Goal: Information Seeking & Learning: Compare options

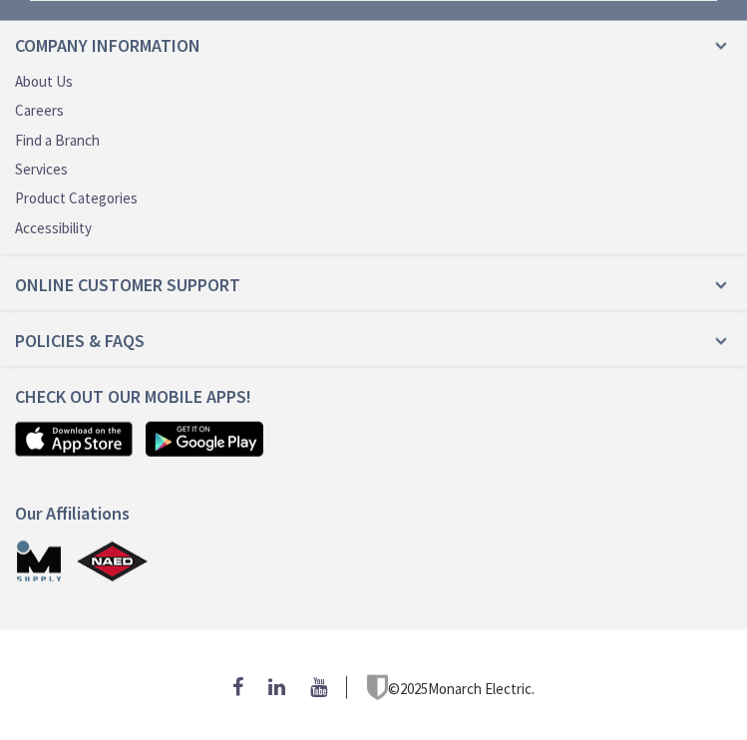
click at [238, 36] on h4 "Company Information" at bounding box center [373, 53] width 717 height 35
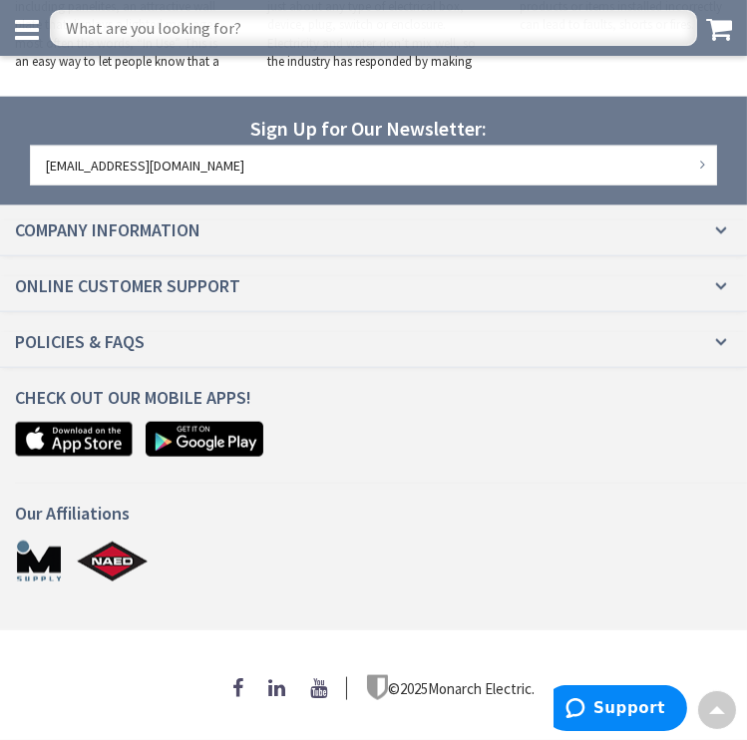
scroll to position [2668, 0]
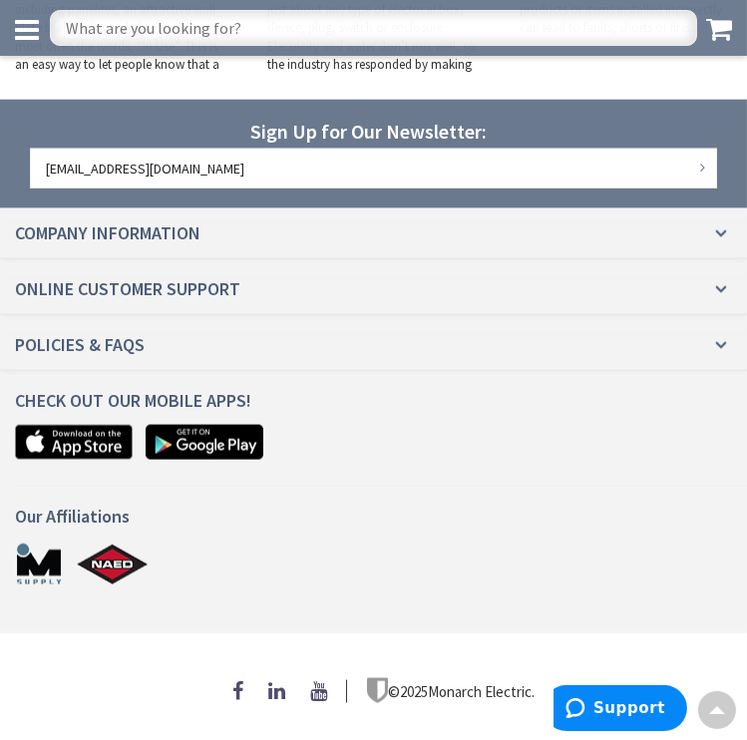
click at [242, 35] on input "text" at bounding box center [374, 28] width 648 height 36
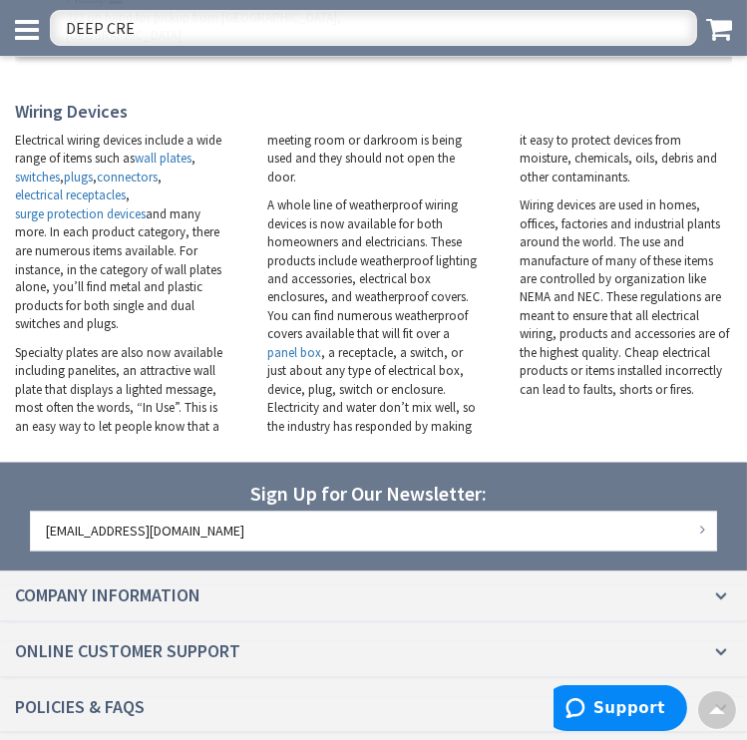
scroll to position [3841, 0]
type input "DEEP CREEP"
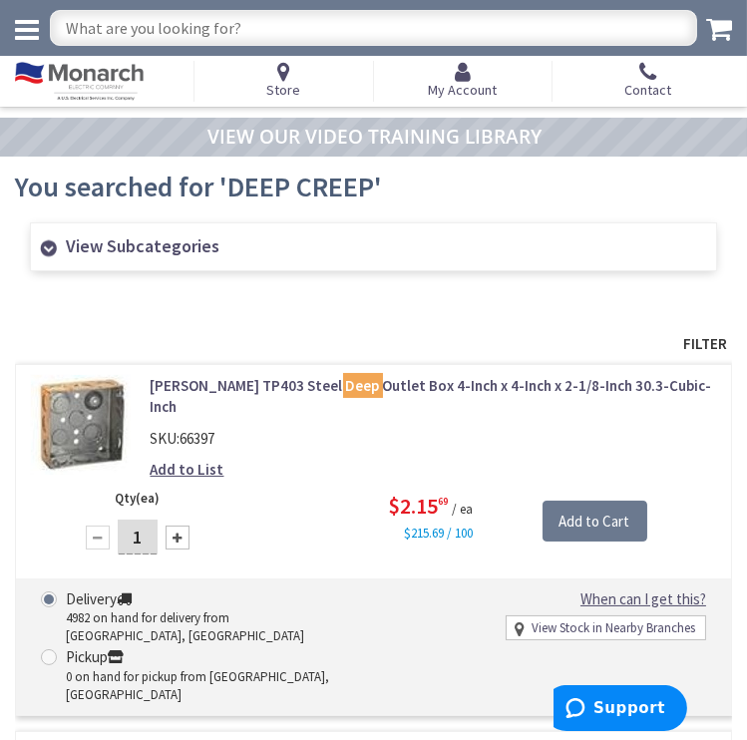
click at [285, 33] on input "text" at bounding box center [374, 28] width 648 height 36
type input "D"
type input "CORROSION"
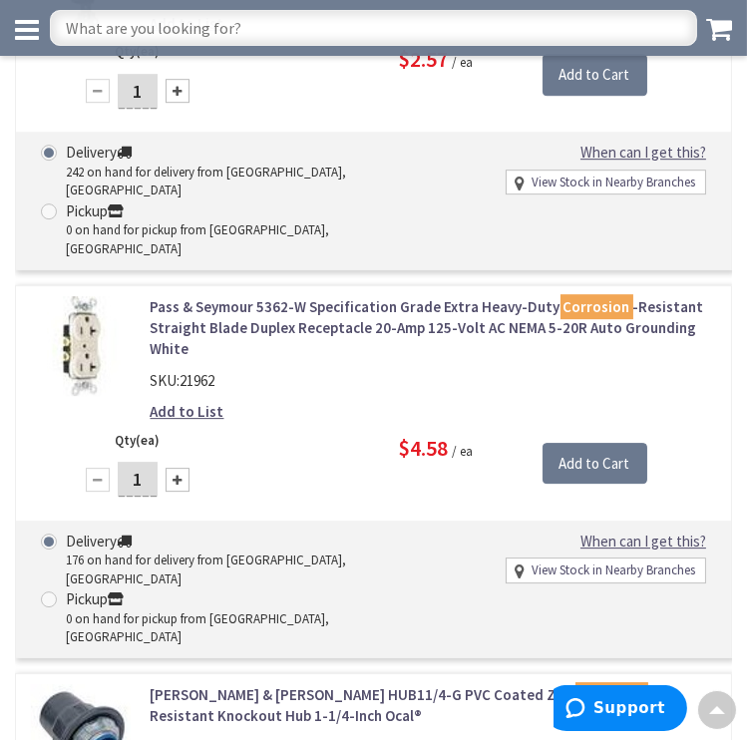
scroll to position [7011, 0]
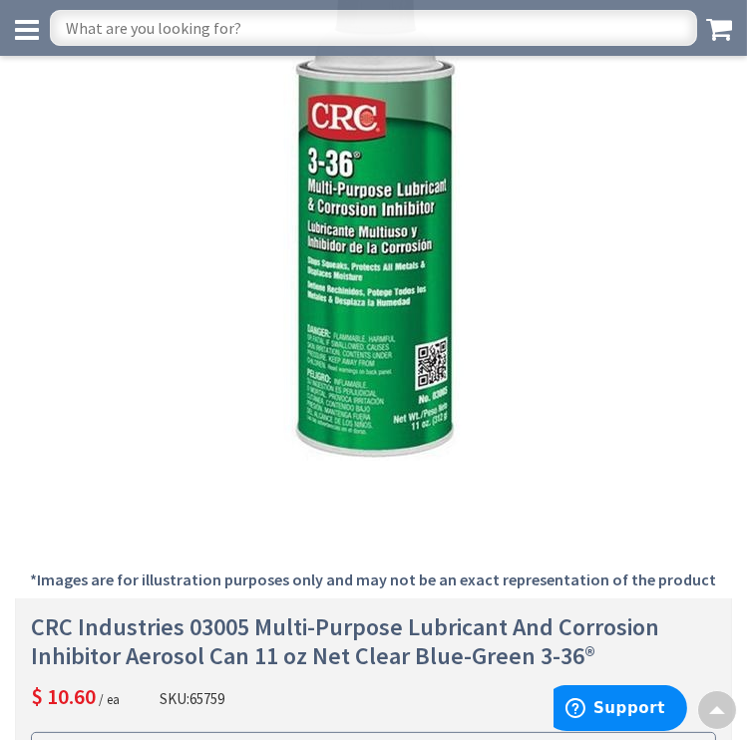
scroll to position [271, 0]
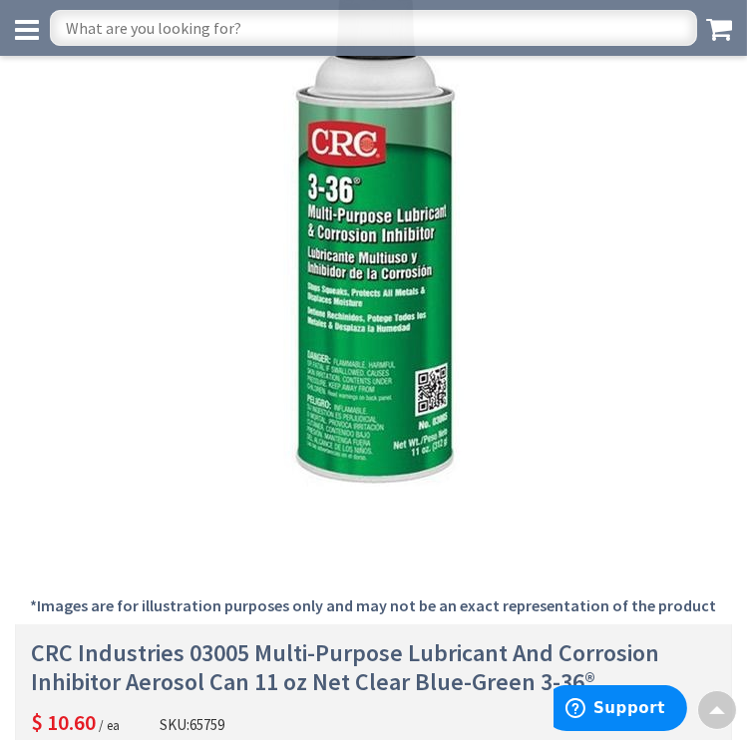
click at [239, 26] on input "text" at bounding box center [374, 28] width 648 height 36
type input "WD40"
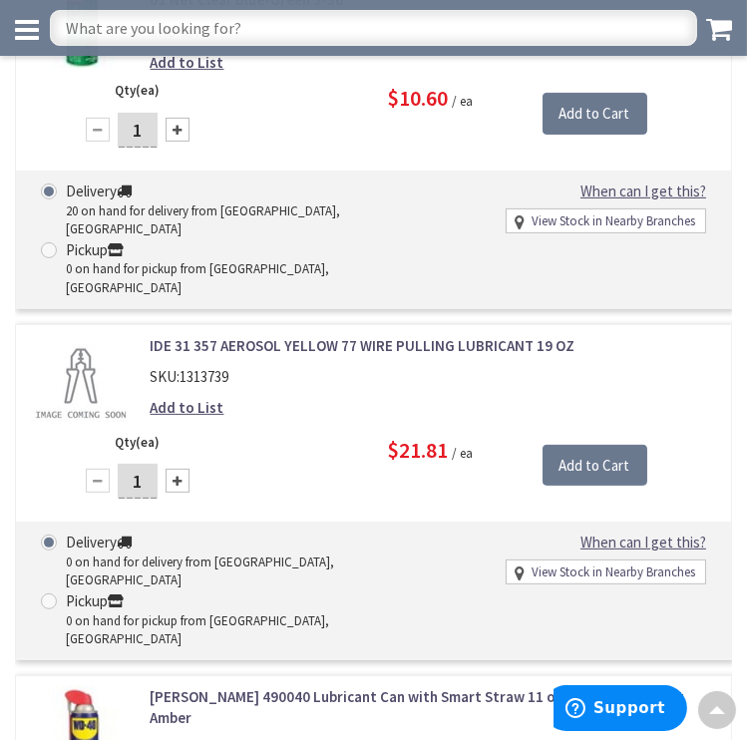
scroll to position [816, 0]
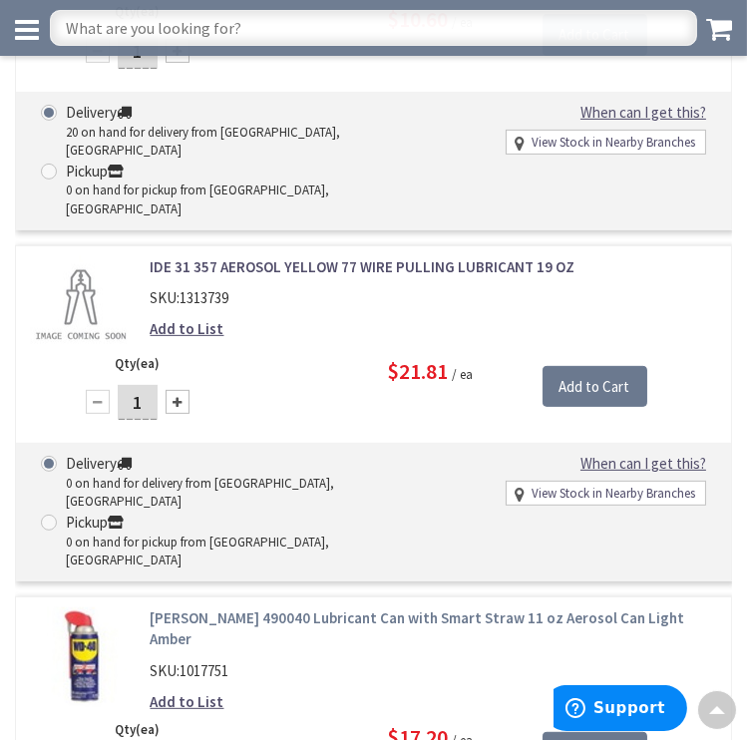
click at [177, 608] on link "[PERSON_NAME] 490040 Lubricant Can with Smart Straw 11 oz Aerosol Can Light Amb…" at bounding box center [434, 629] width 567 height 43
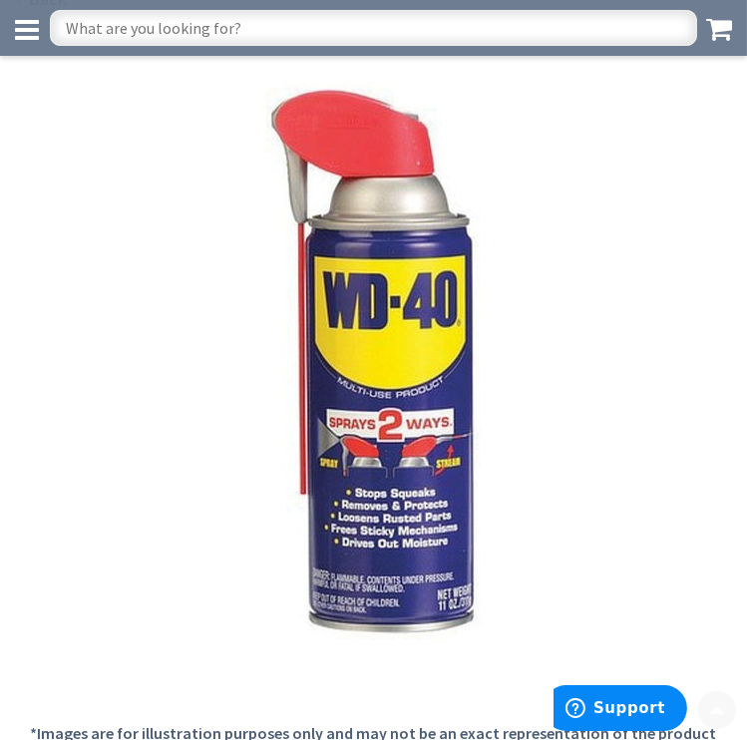
scroll to position [181, 0]
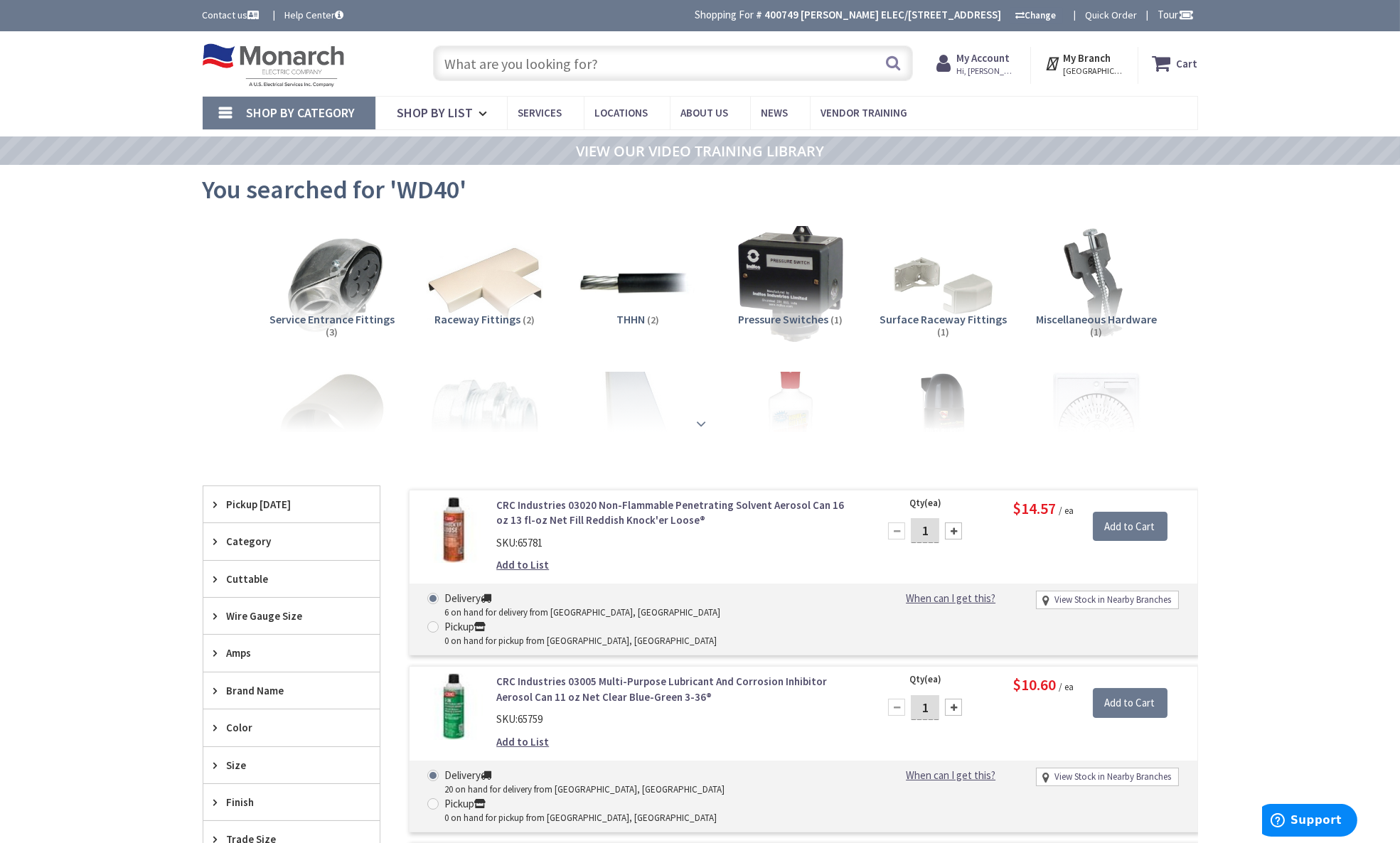
click at [532, 422] on strong at bounding box center [702, 424] width 17 height 16
